Goal: Book appointment/travel/reservation

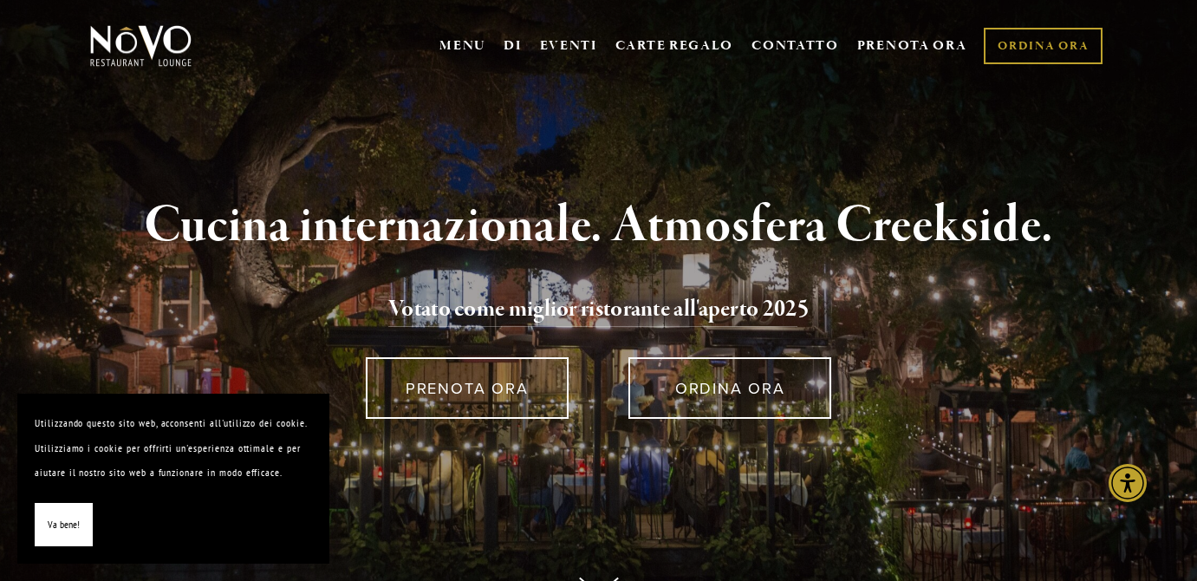
scroll to position [16, 0]
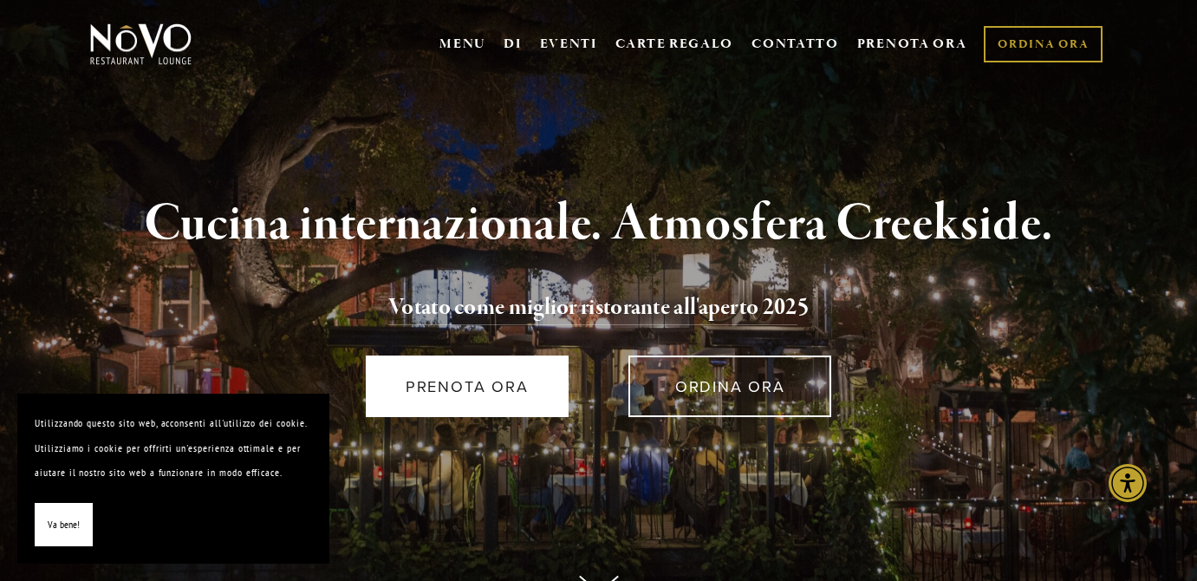
click at [543, 380] on link "PRENOTA ORA" at bounding box center [467, 386] width 203 height 62
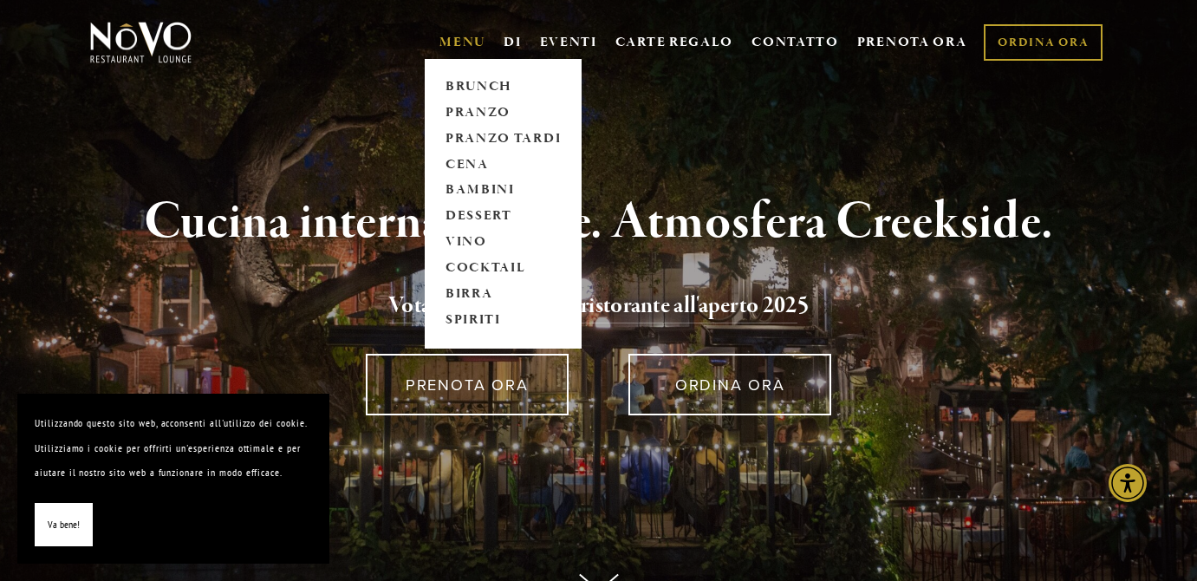
click at [471, 39] on font "MENU" at bounding box center [462, 42] width 46 height 17
click at [483, 106] on font "PRANZO" at bounding box center [477, 112] width 65 height 17
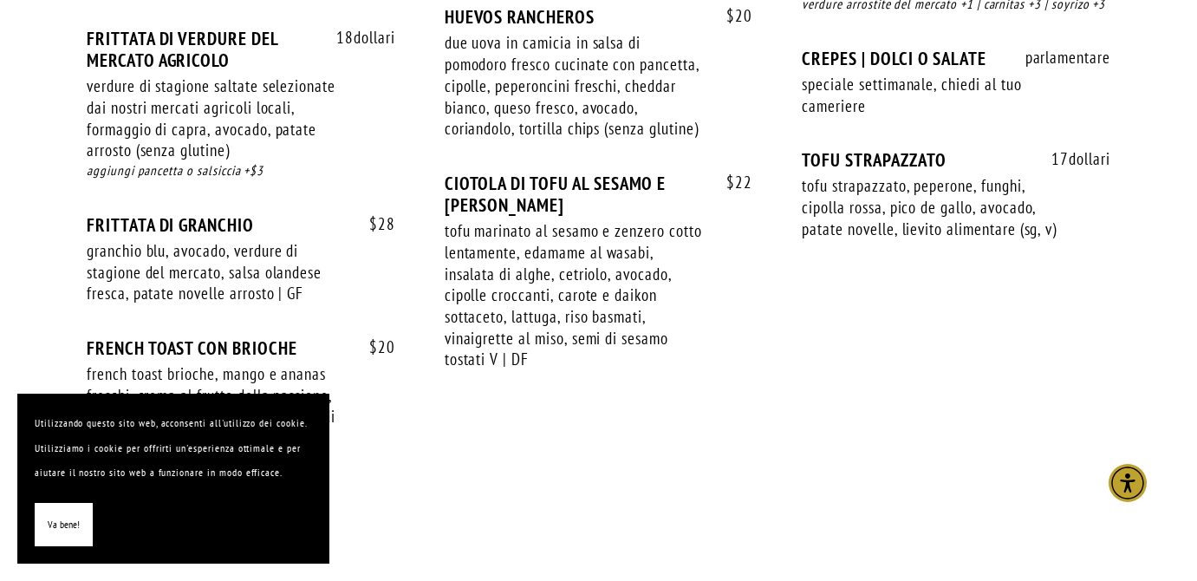
scroll to position [1745, 0]
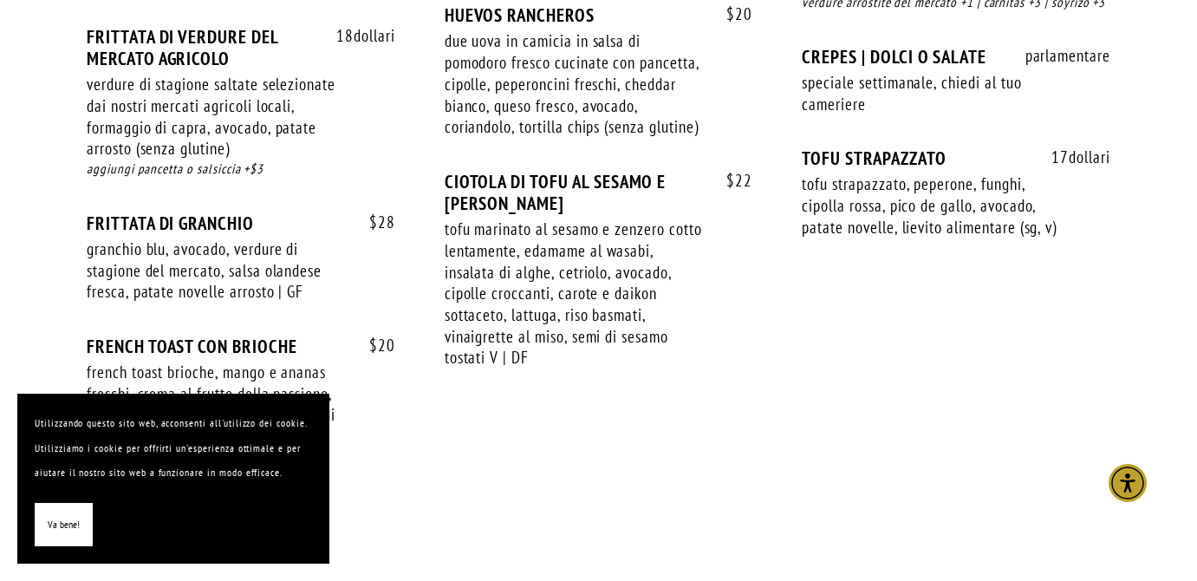
click at [84, 523] on button "Va bene!" at bounding box center [64, 525] width 58 height 44
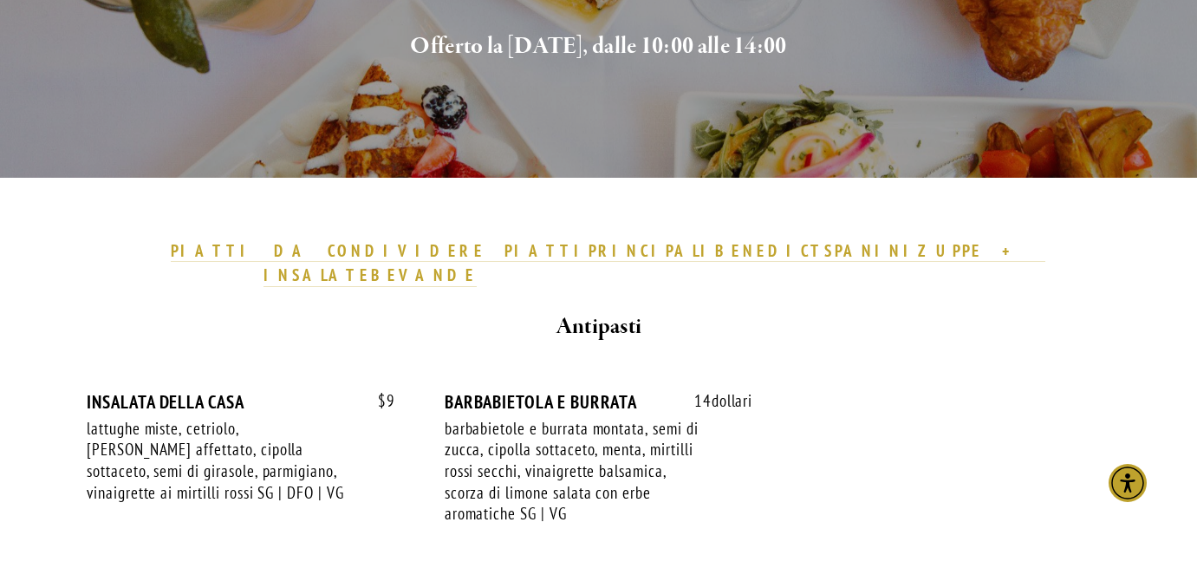
scroll to position [352, 0]
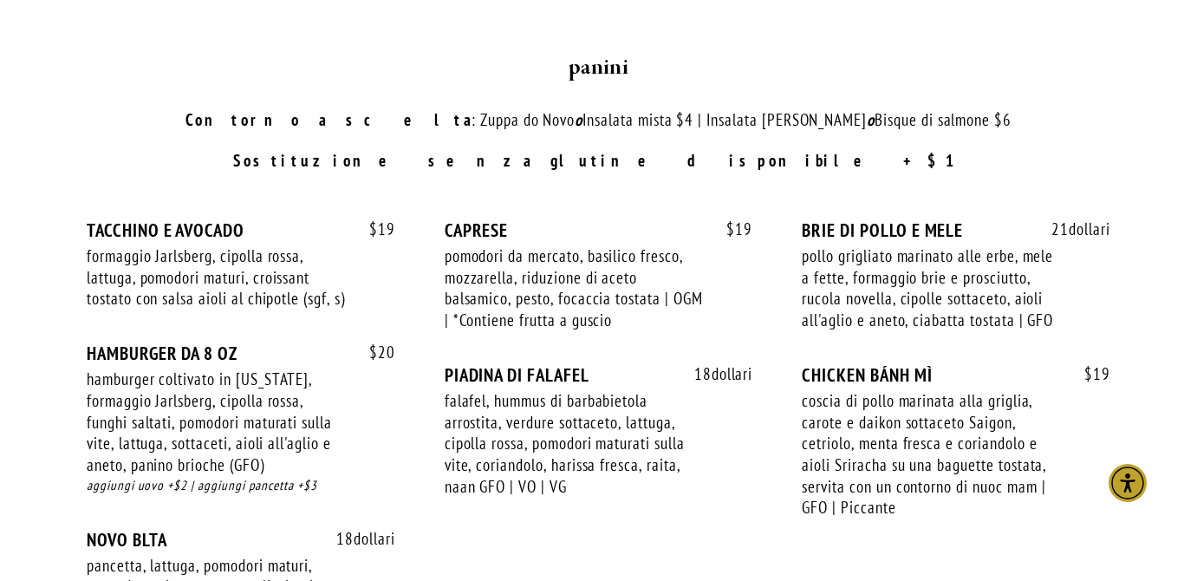
scroll to position [2610, 0]
